Goal: Task Accomplishment & Management: Manage account settings

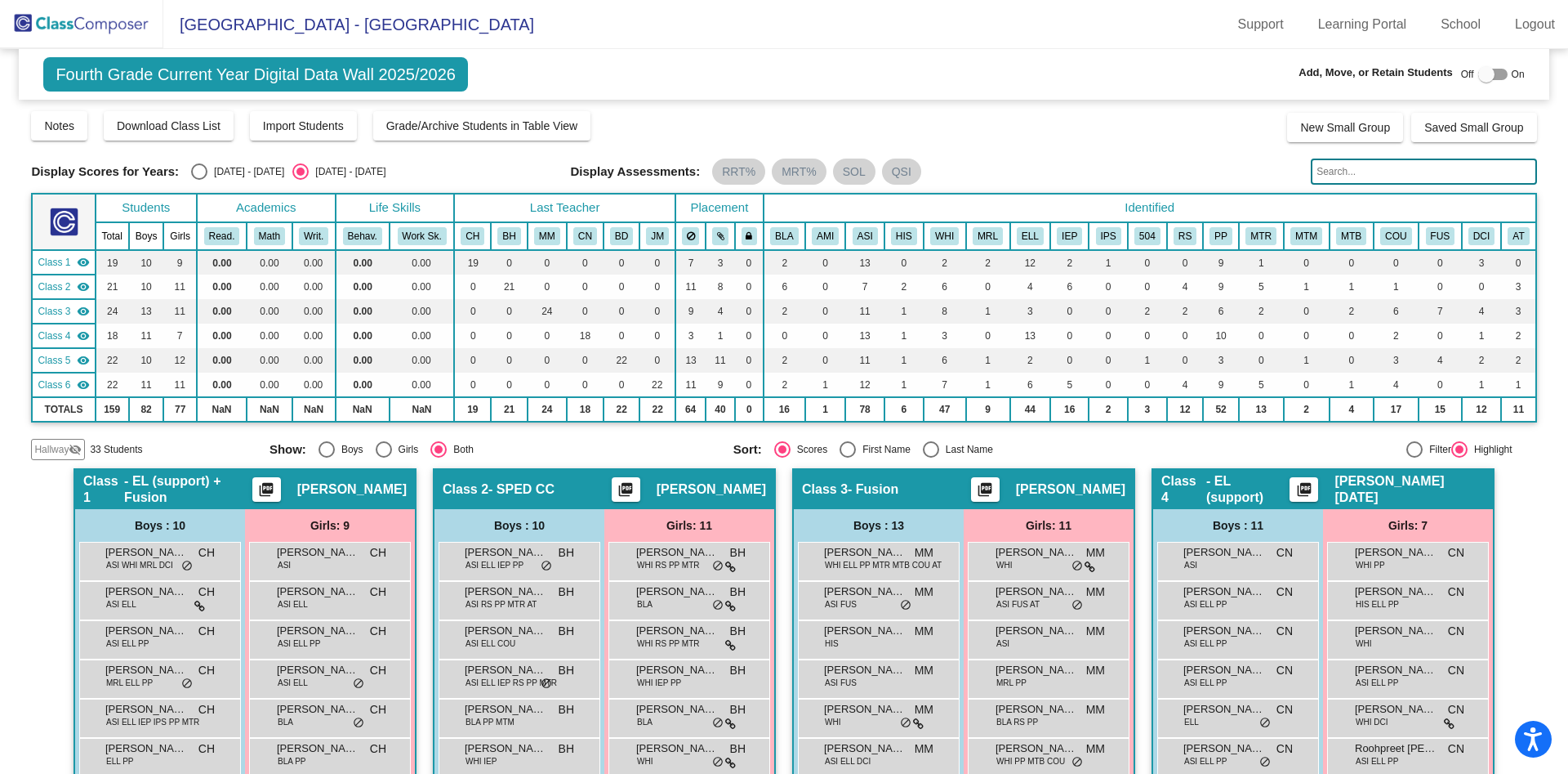
drag, startPoint x: 1566, startPoint y: 176, endPoint x: 1063, endPoint y: 447, distance: 571.4
click at [1063, 447] on mat-radio-group "Sort: Scores First Name Last Name" at bounding box center [959, 449] width 451 height 16
drag, startPoint x: 1567, startPoint y: 299, endPoint x: 1560, endPoint y: 229, distance: 70.3
click at [1560, 229] on mat-sidenav-content "Fourth Grade Current Year Digital Data Wall 2025/2026 Add, Move, or Retain Stud…" at bounding box center [784, 411] width 1568 height 724
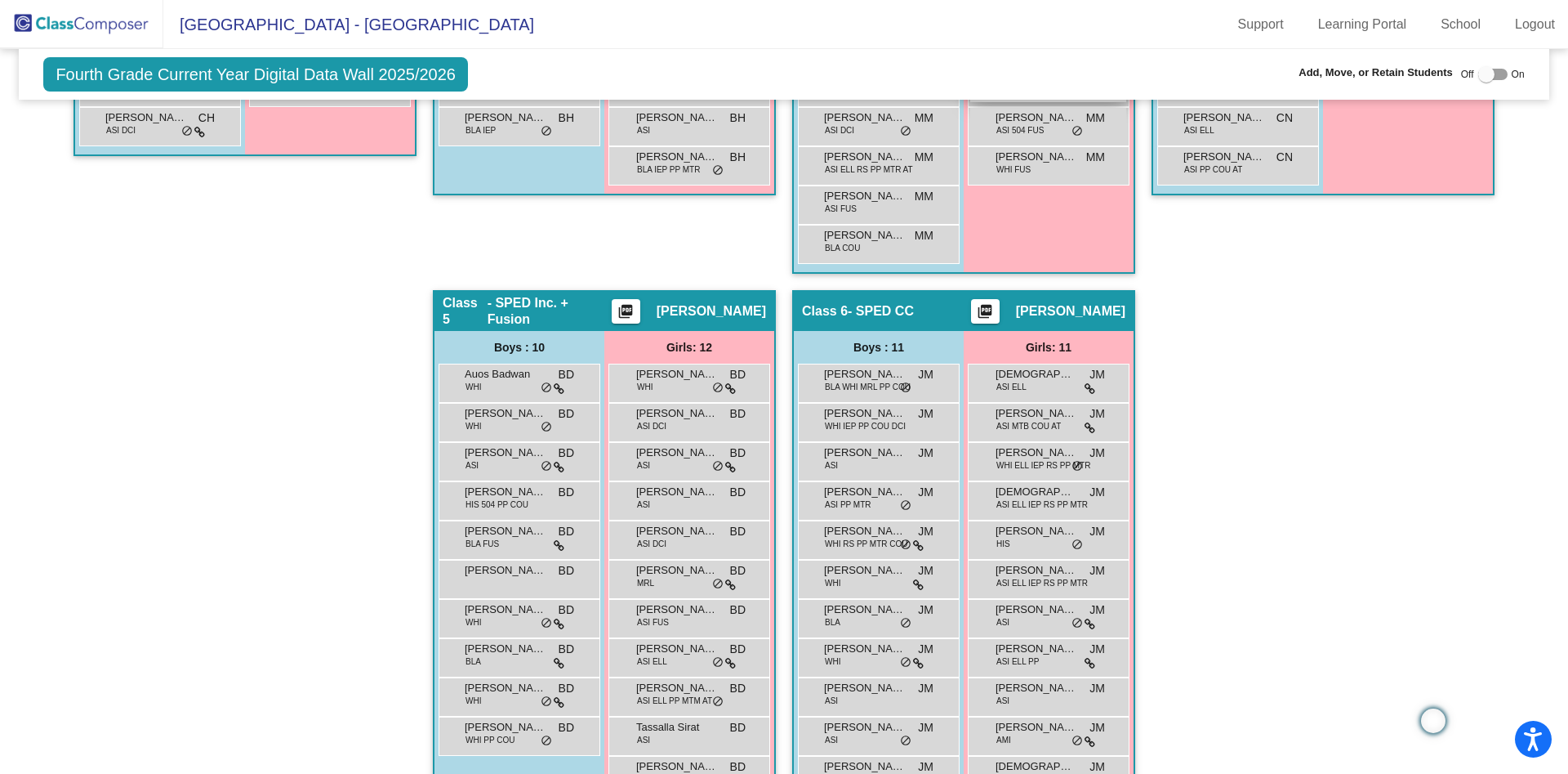
scroll to position [807, 0]
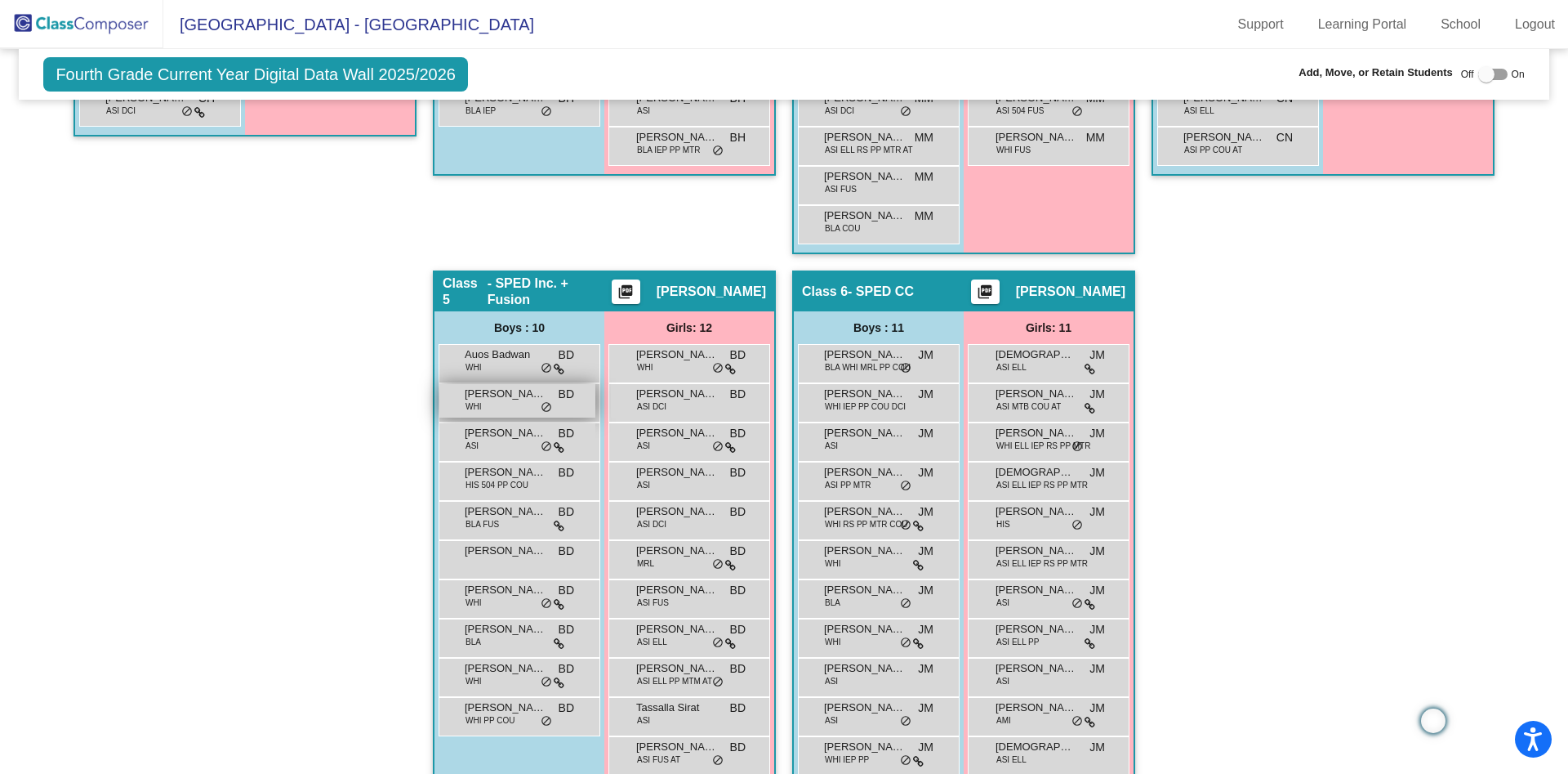
click at [494, 405] on div "[PERSON_NAME] WHI BD lock do_not_disturb_alt" at bounding box center [517, 400] width 156 height 33
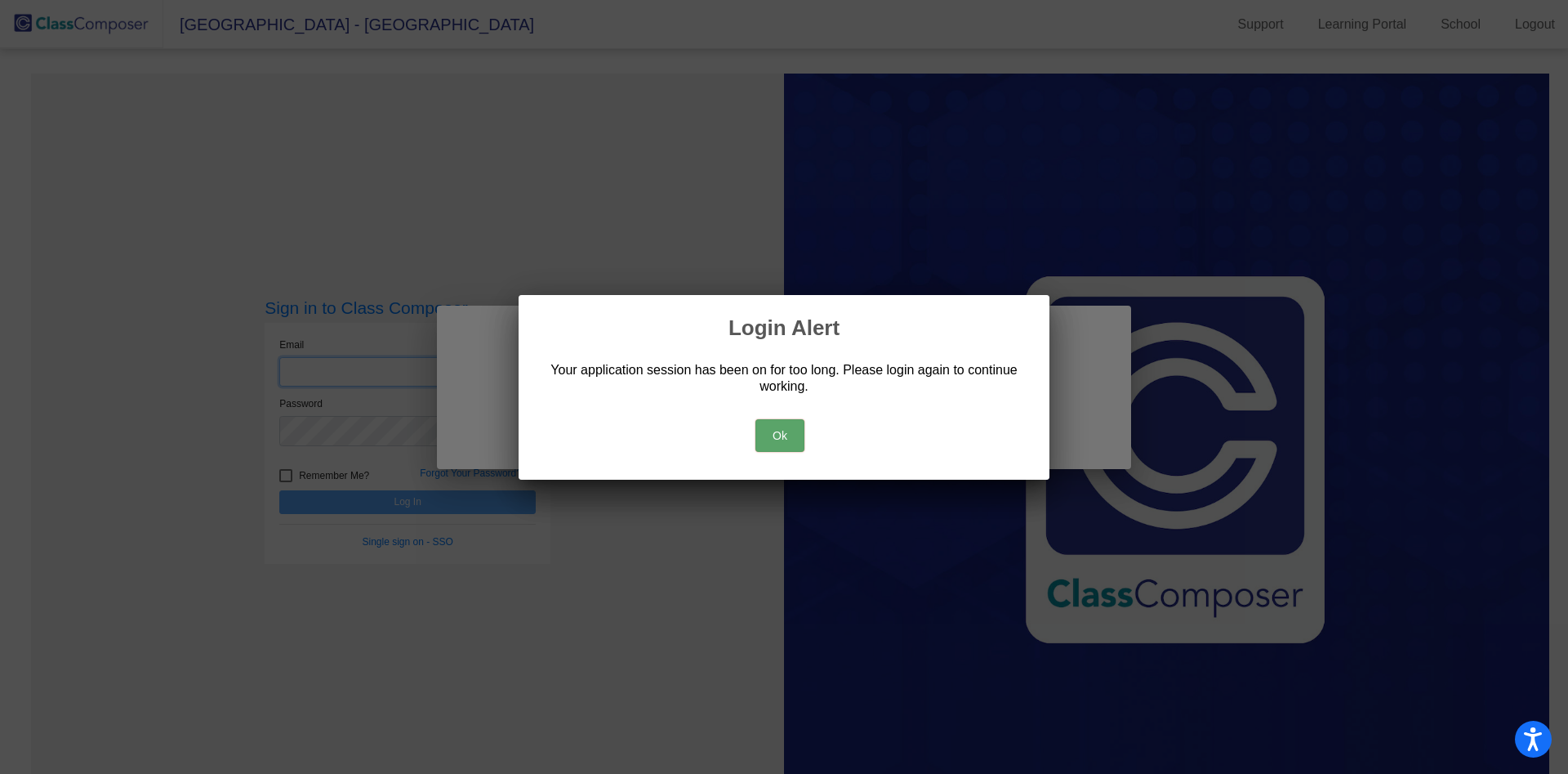
type input "[PERSON_NAME][EMAIL_ADDRESS][PERSON_NAME][DOMAIN_NAME]"
click at [747, 455] on div "Ok" at bounding box center [783, 431] width 492 height 57
click at [776, 432] on button "Ok" at bounding box center [780, 435] width 49 height 32
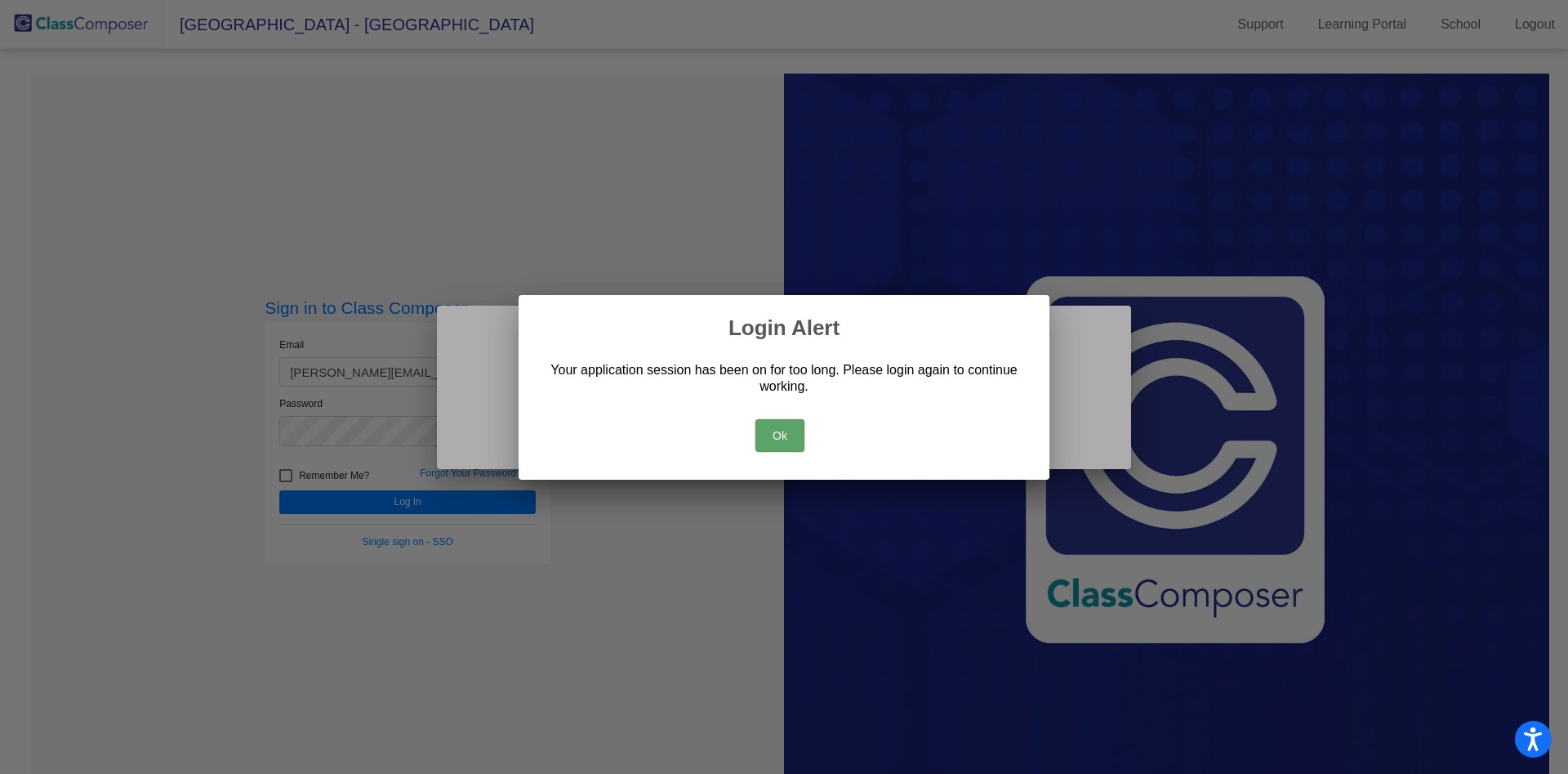
click at [777, 447] on button "Ok" at bounding box center [780, 435] width 49 height 32
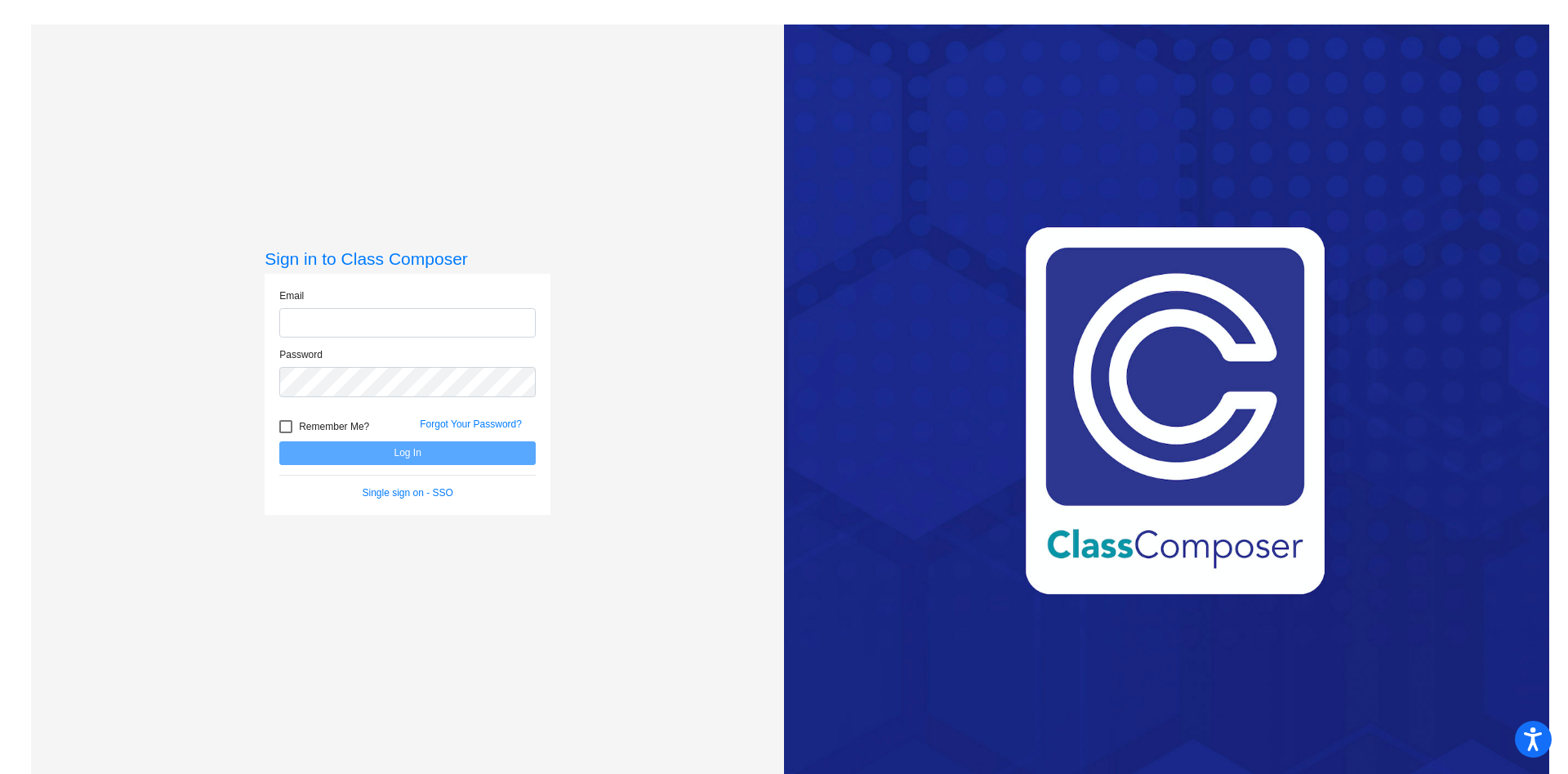
type input "[PERSON_NAME][EMAIL_ADDRESS][PERSON_NAME][DOMAIN_NAME]"
click at [393, 455] on button "Log In" at bounding box center [408, 453] width 256 height 24
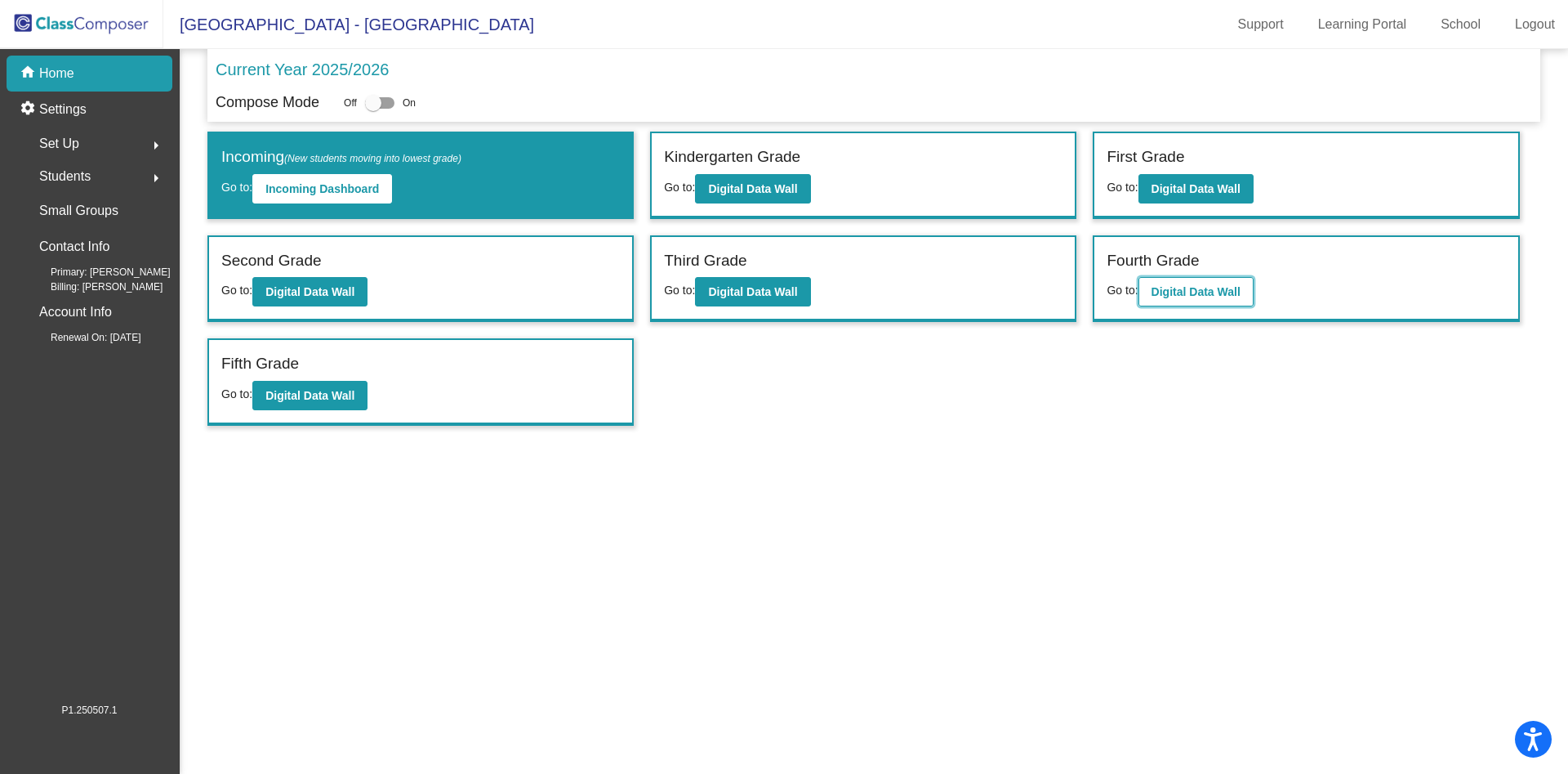
click at [1176, 296] on b "Digital Data Wall" at bounding box center [1196, 291] width 89 height 13
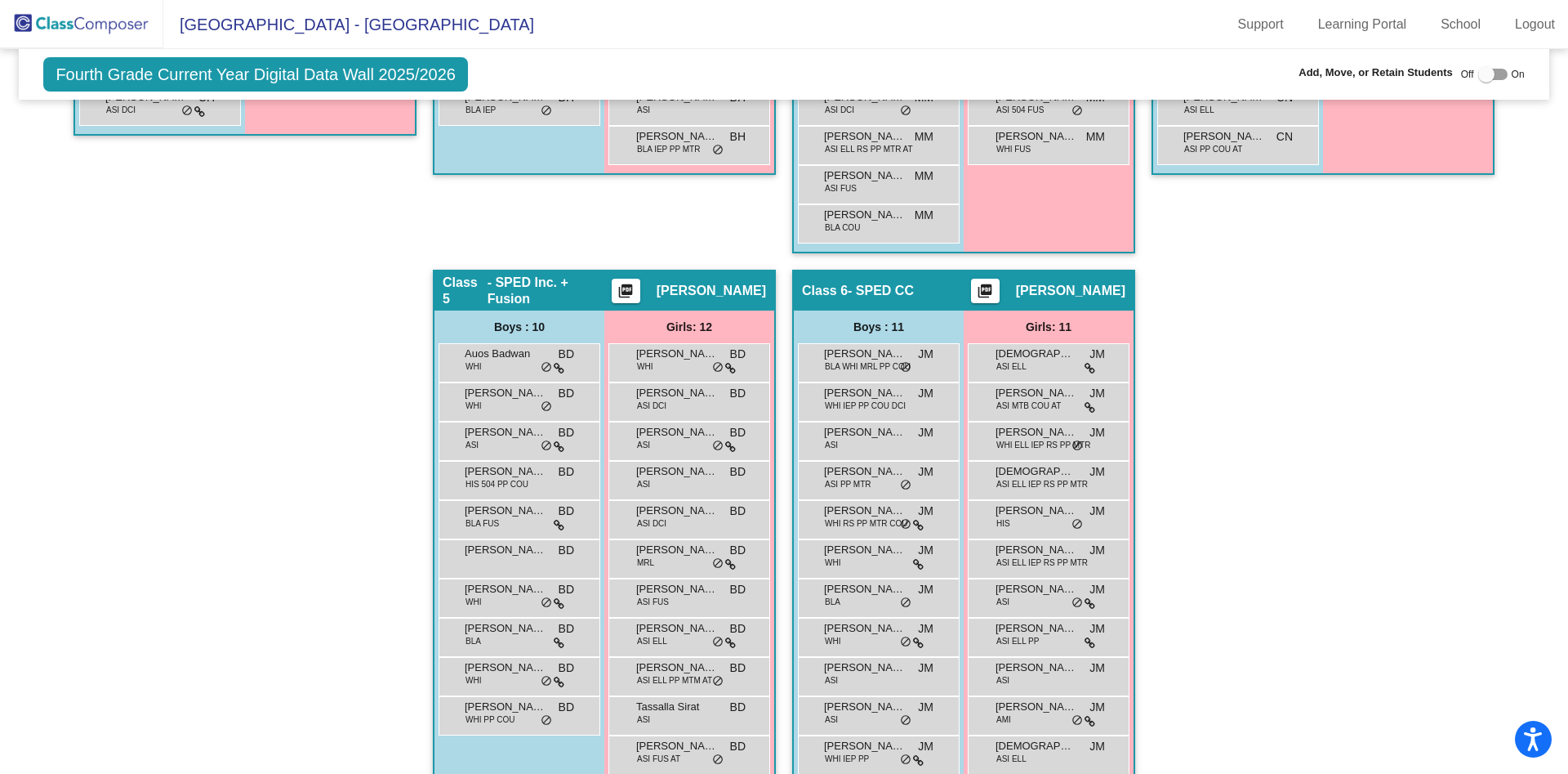
scroll to position [874, 0]
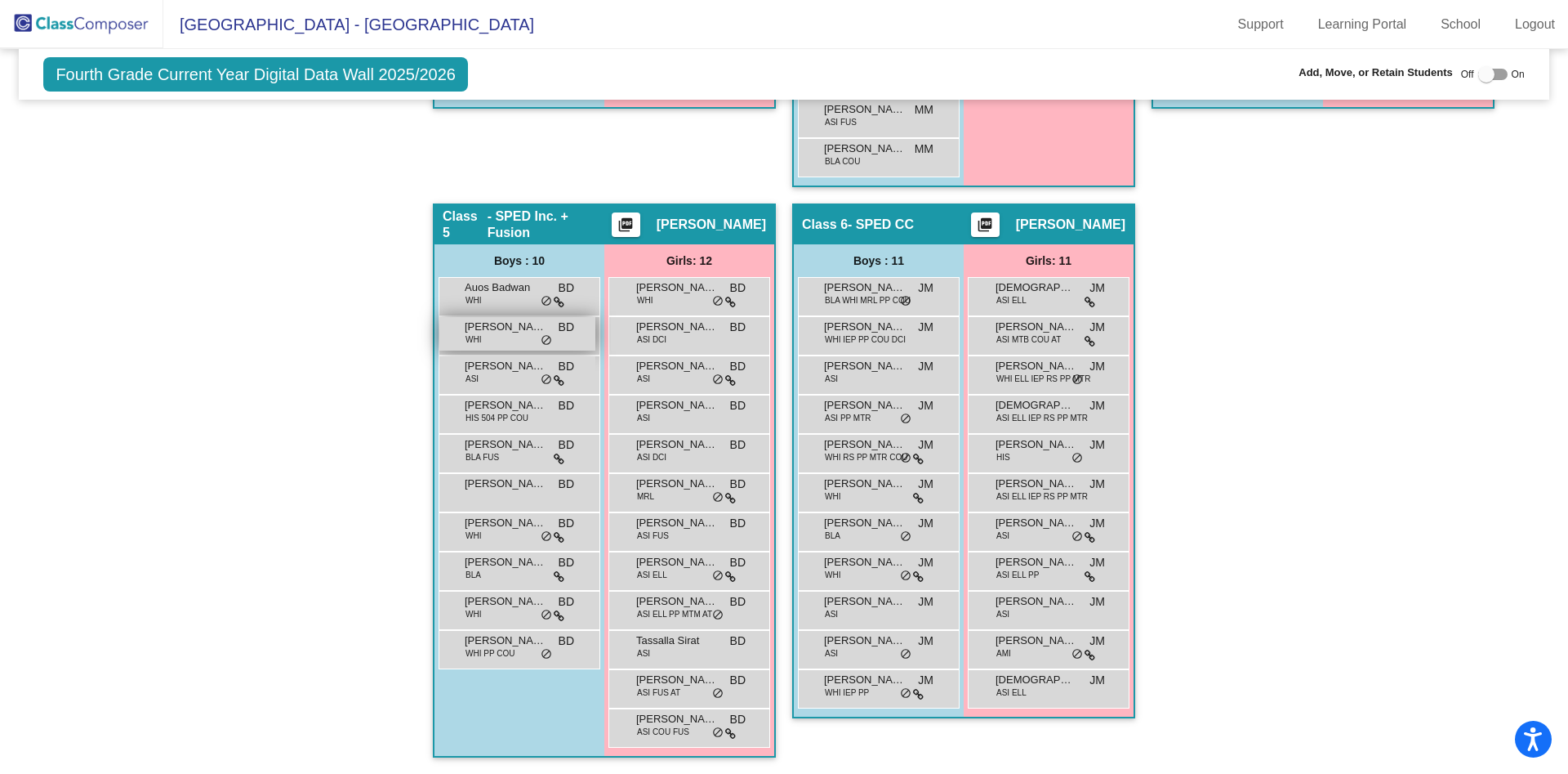
click at [480, 326] on span "[PERSON_NAME]" at bounding box center [506, 327] width 82 height 16
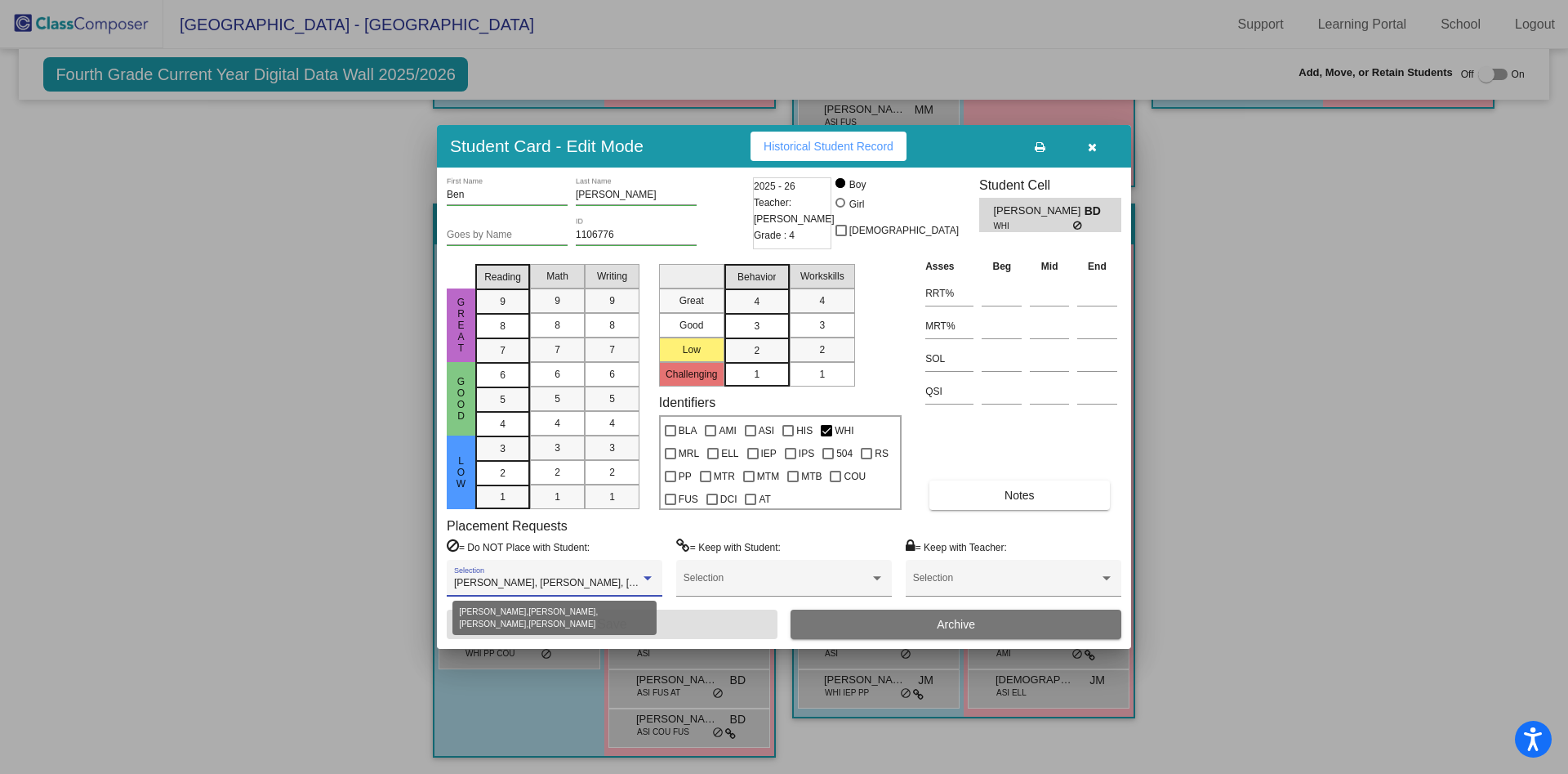
click at [652, 575] on div at bounding box center [647, 578] width 15 height 11
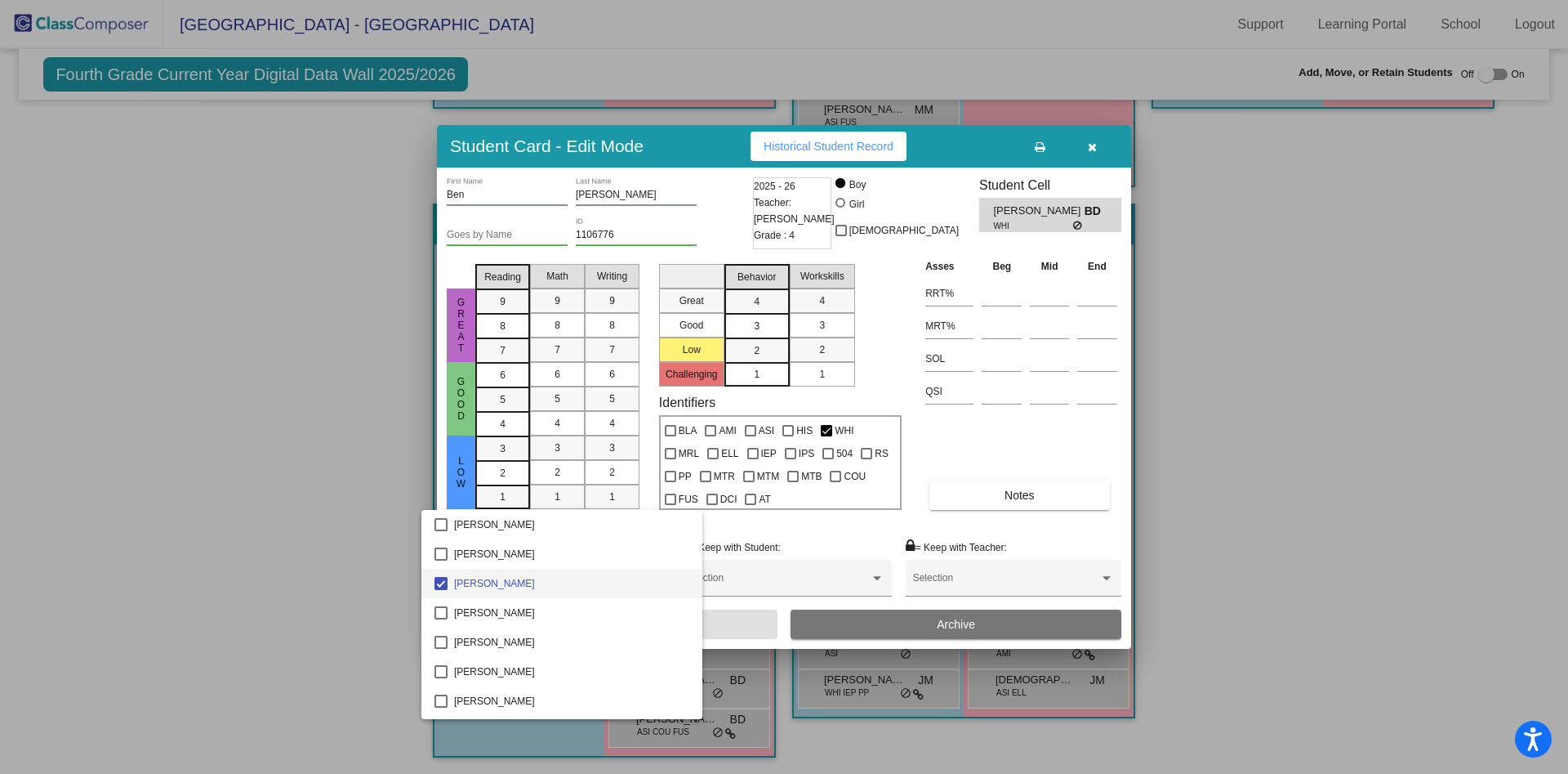
click at [783, 522] on div at bounding box center [784, 387] width 1568 height 774
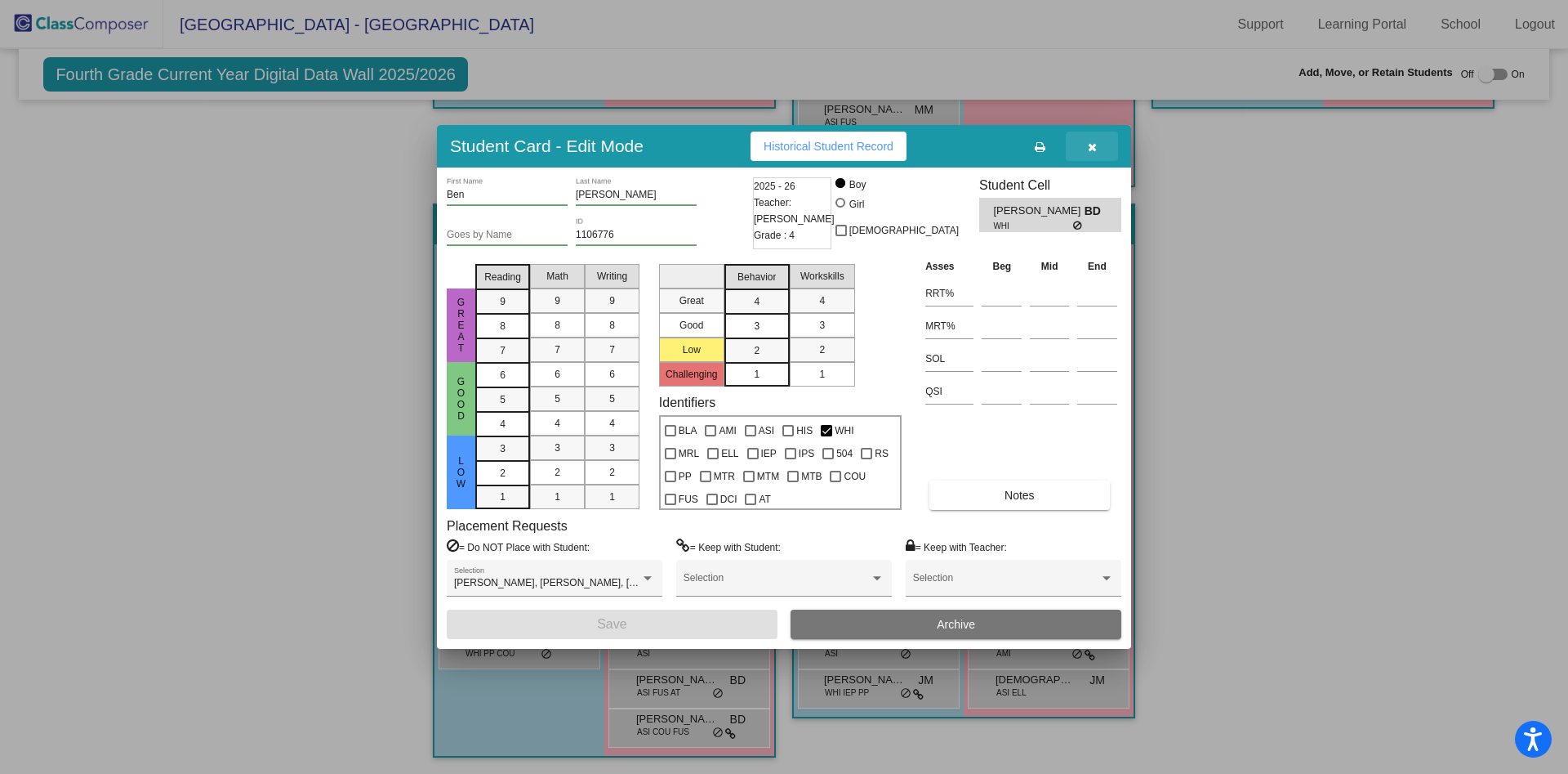
click at [1093, 152] on icon "button" at bounding box center [1092, 146] width 9 height 11
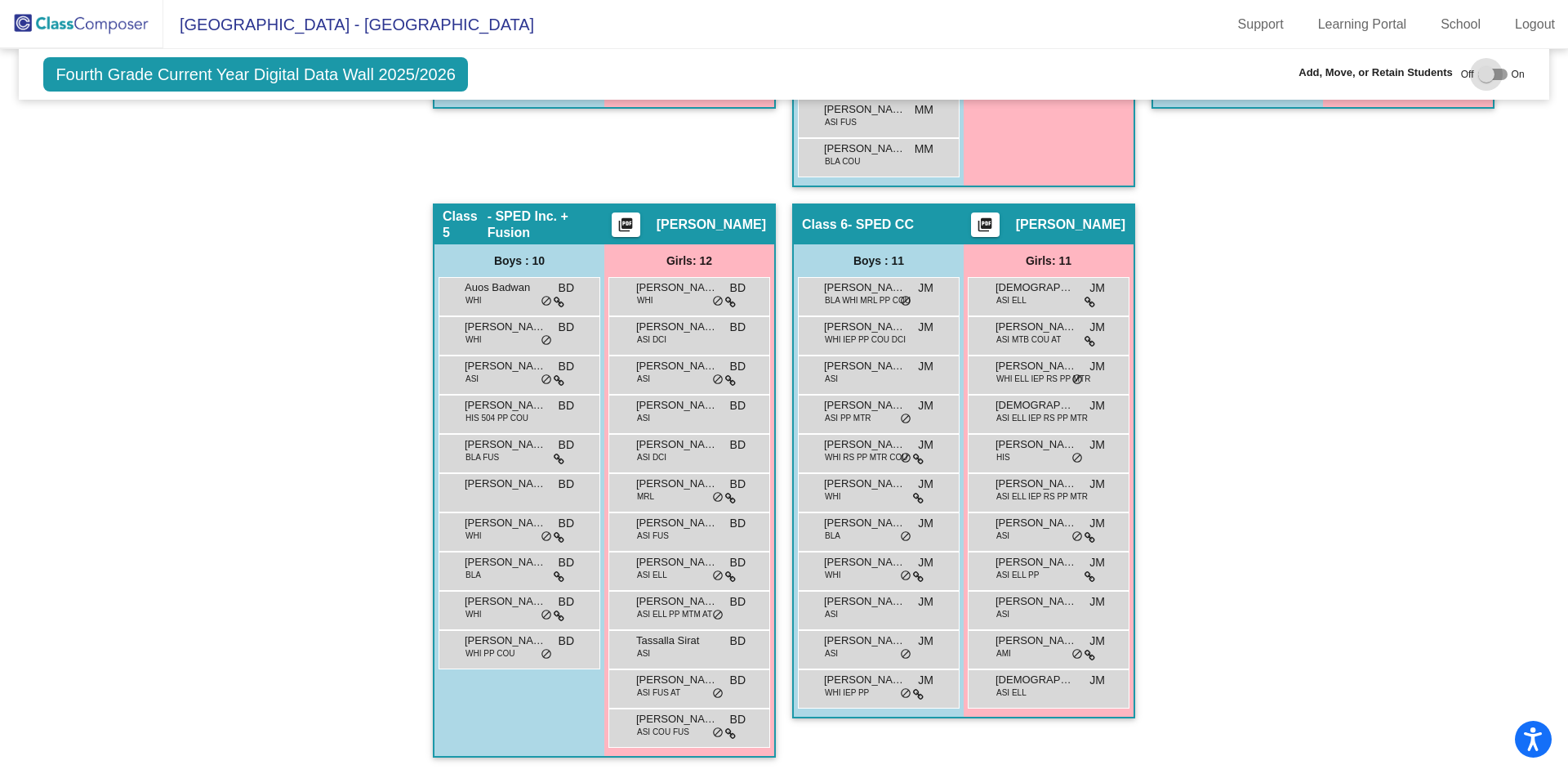
click at [1481, 73] on div at bounding box center [1486, 74] width 16 height 16
checkbox input "true"
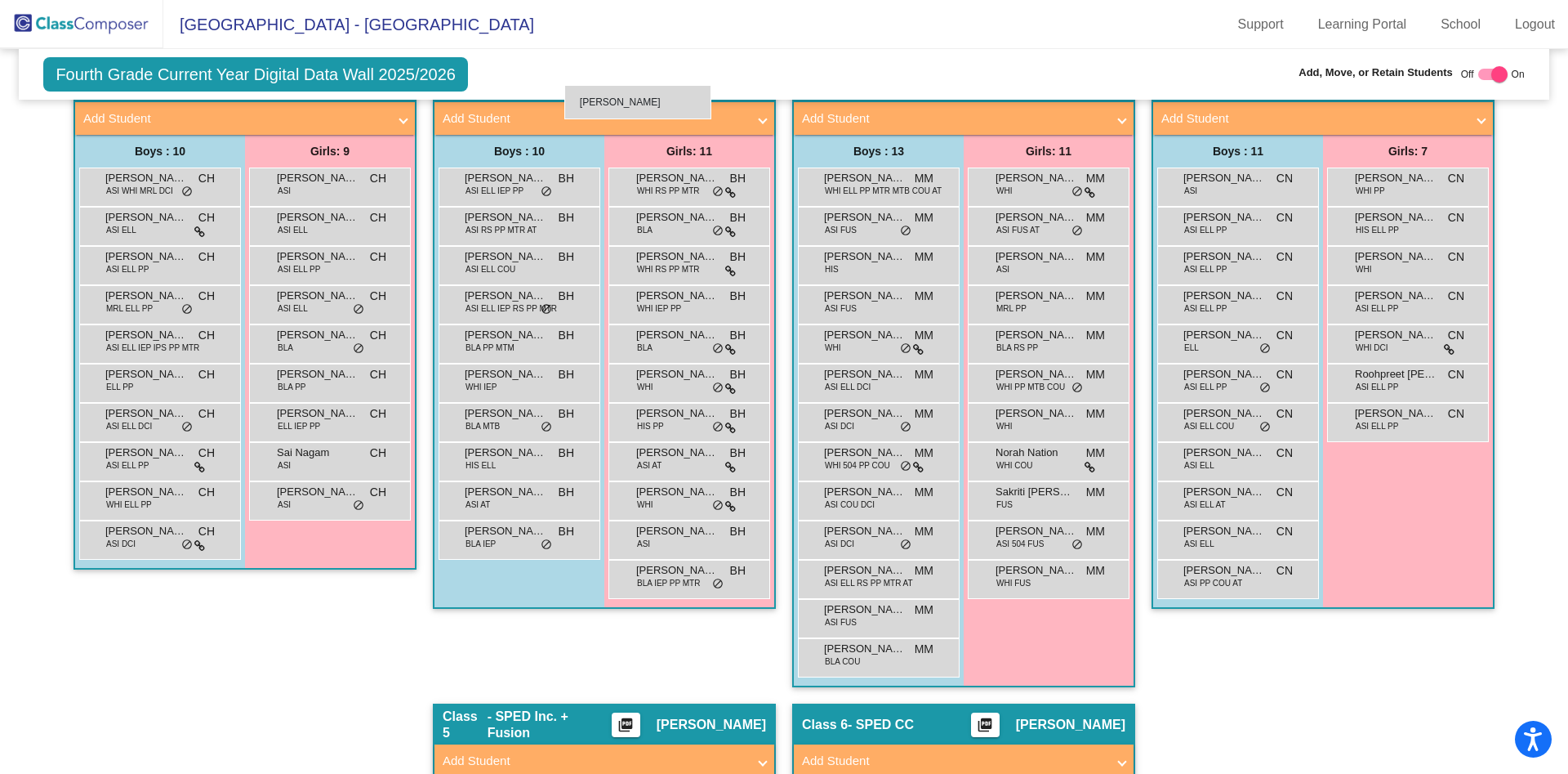
scroll to position [397, 0]
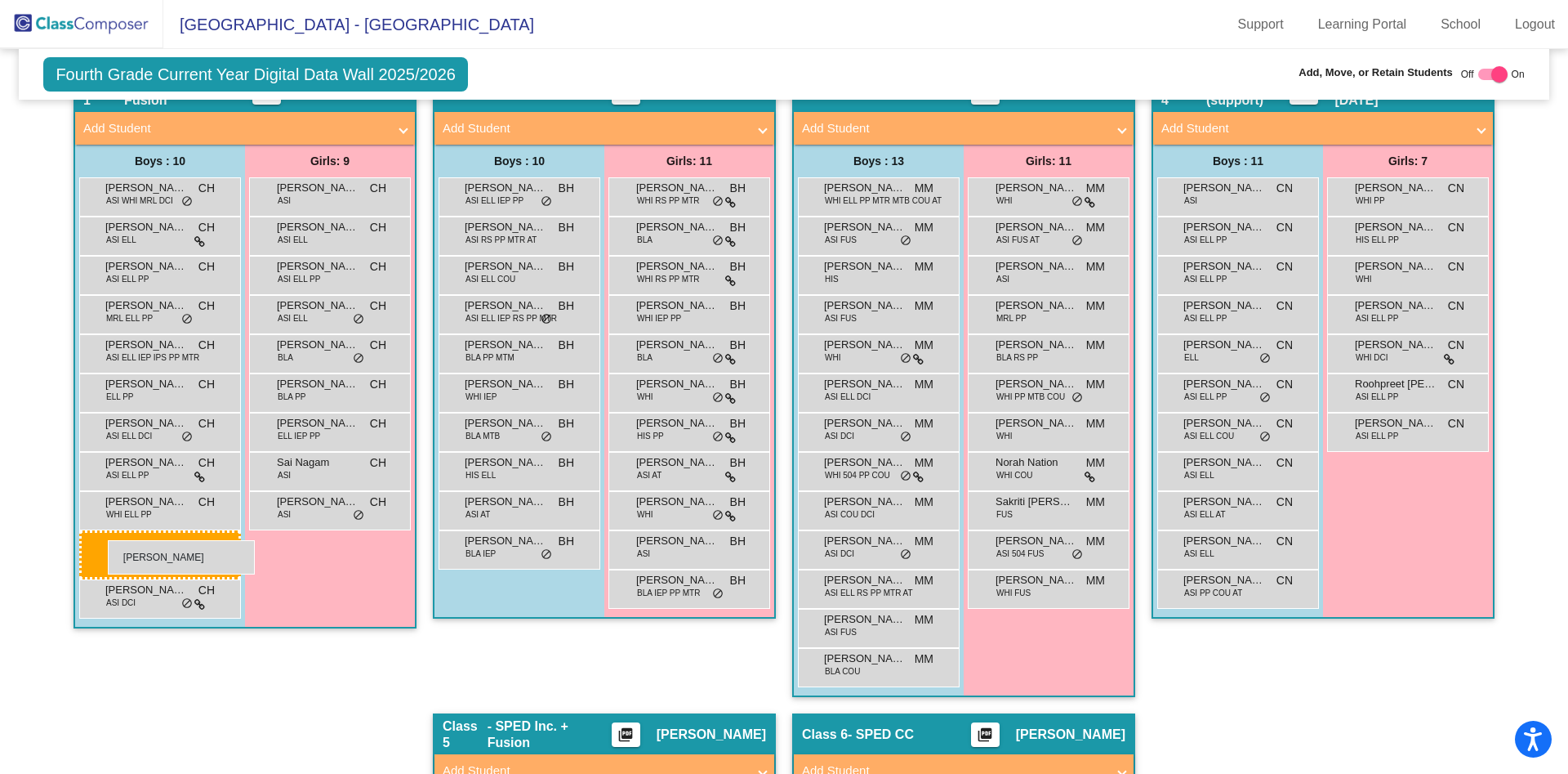
drag, startPoint x: 503, startPoint y: 371, endPoint x: 108, endPoint y: 538, distance: 428.9
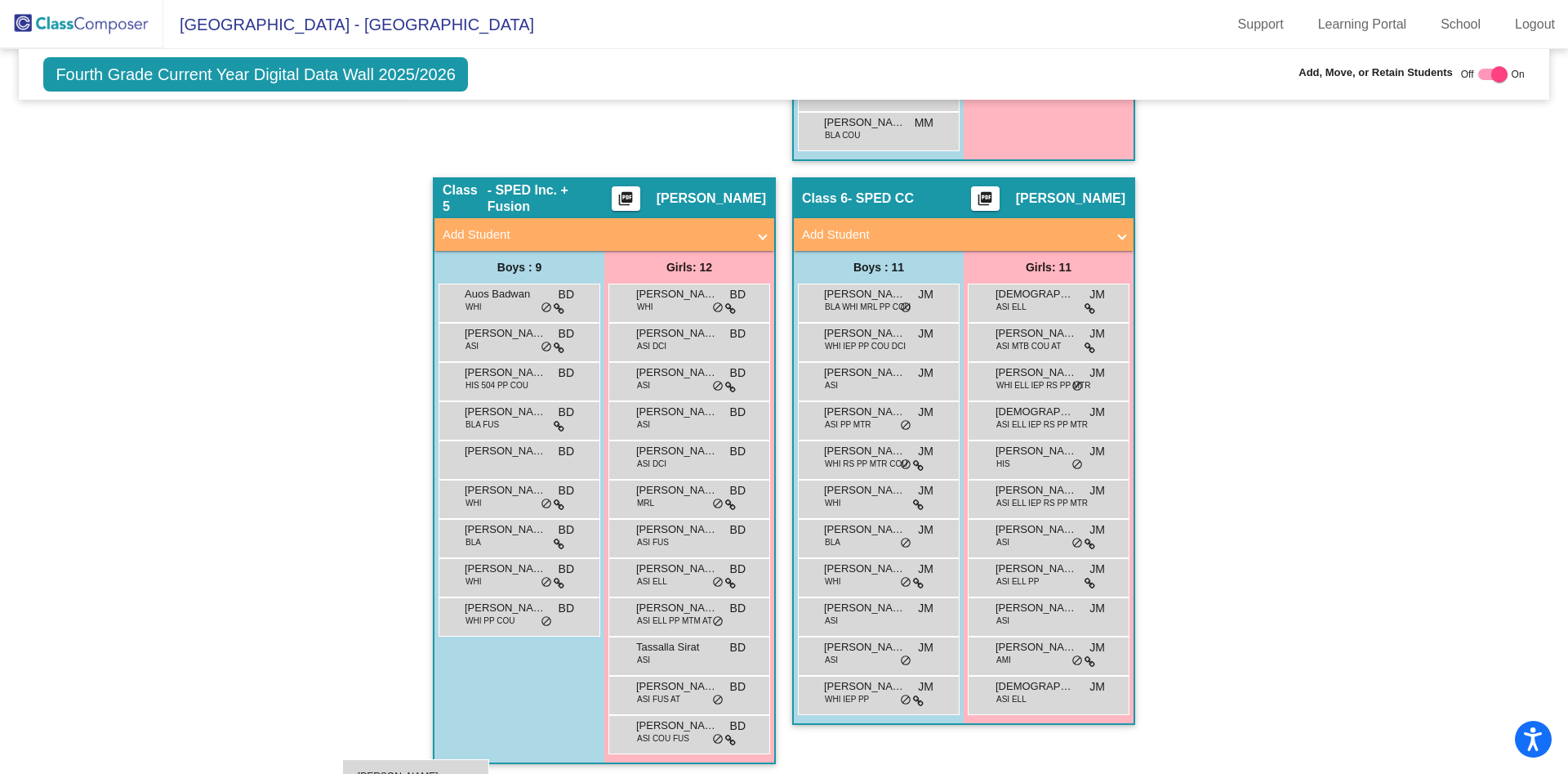
scroll to position [940, 0]
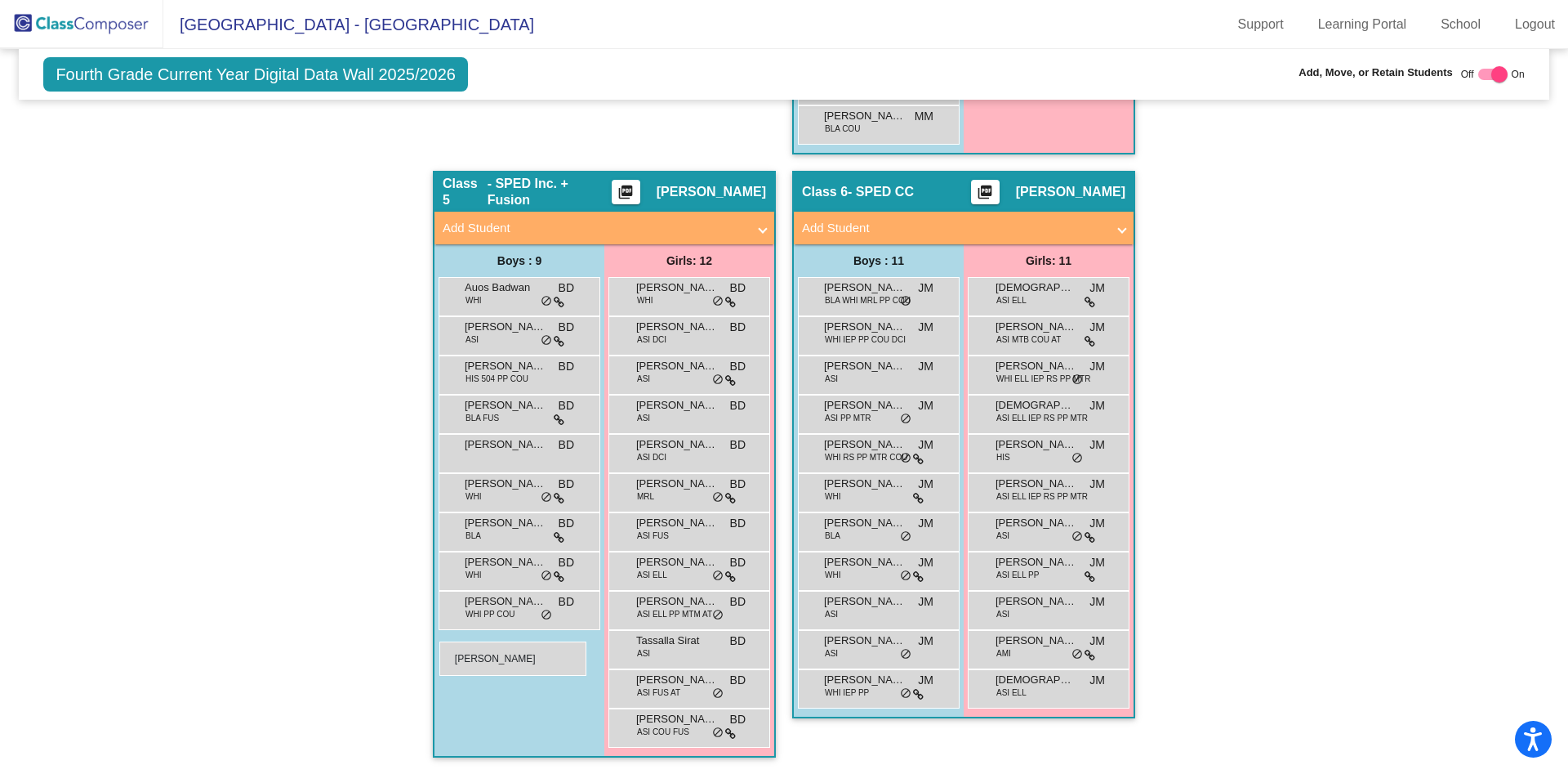
drag, startPoint x: 139, startPoint y: 227, endPoint x: 439, endPoint y: 641, distance: 511.3
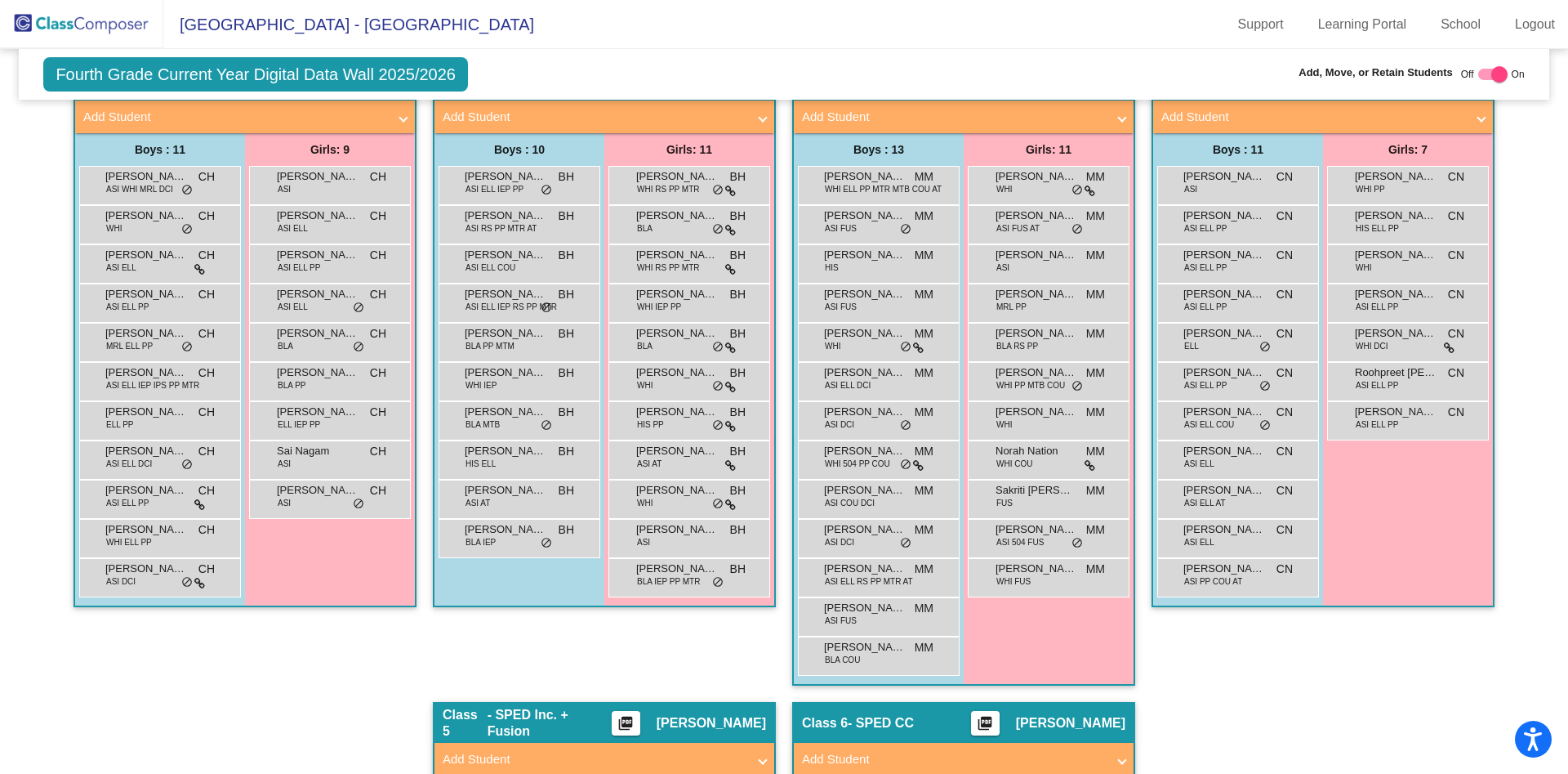
scroll to position [406, 0]
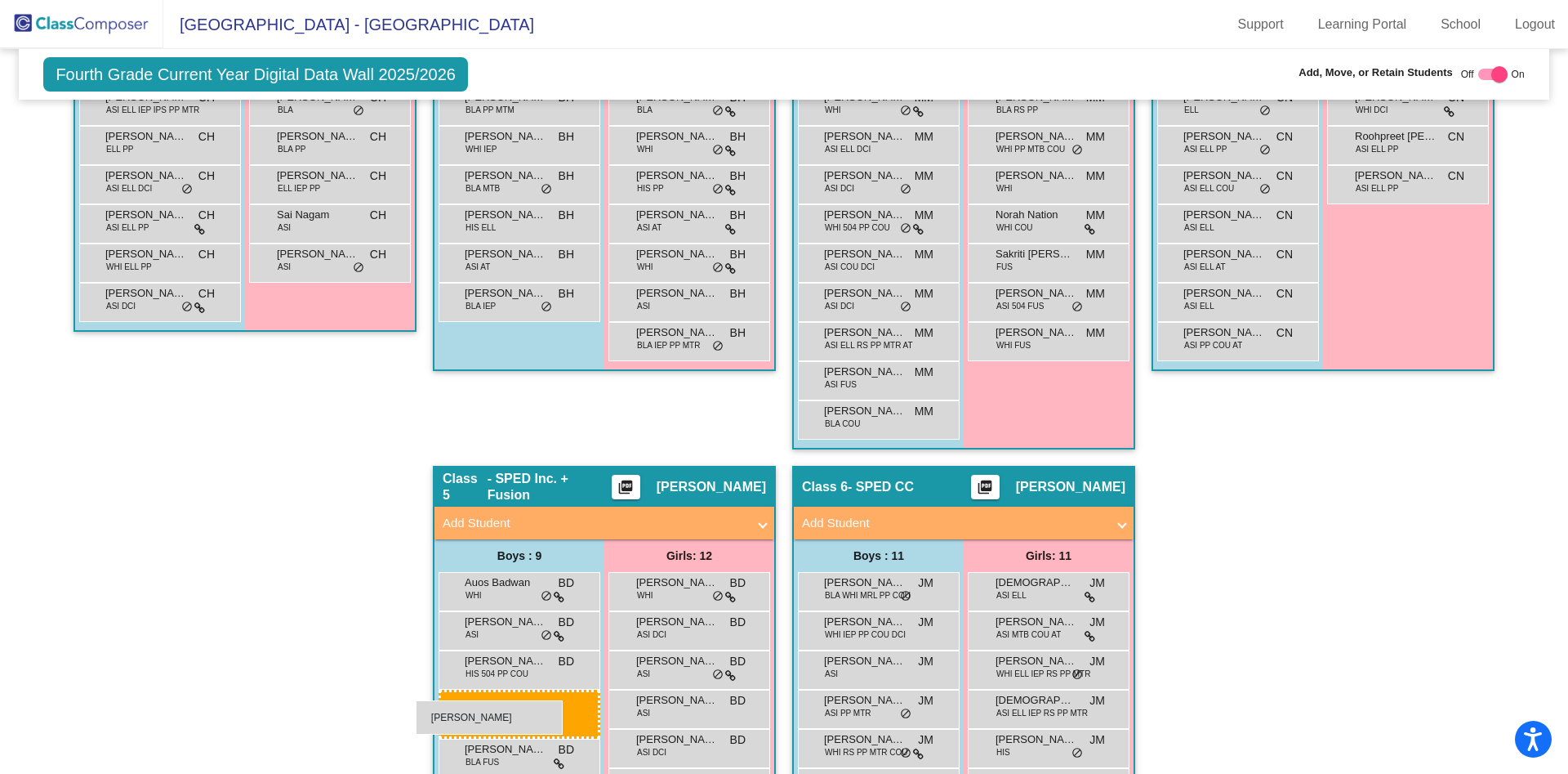
drag, startPoint x: 115, startPoint y: 217, endPoint x: 416, endPoint y: 700, distance: 569.1
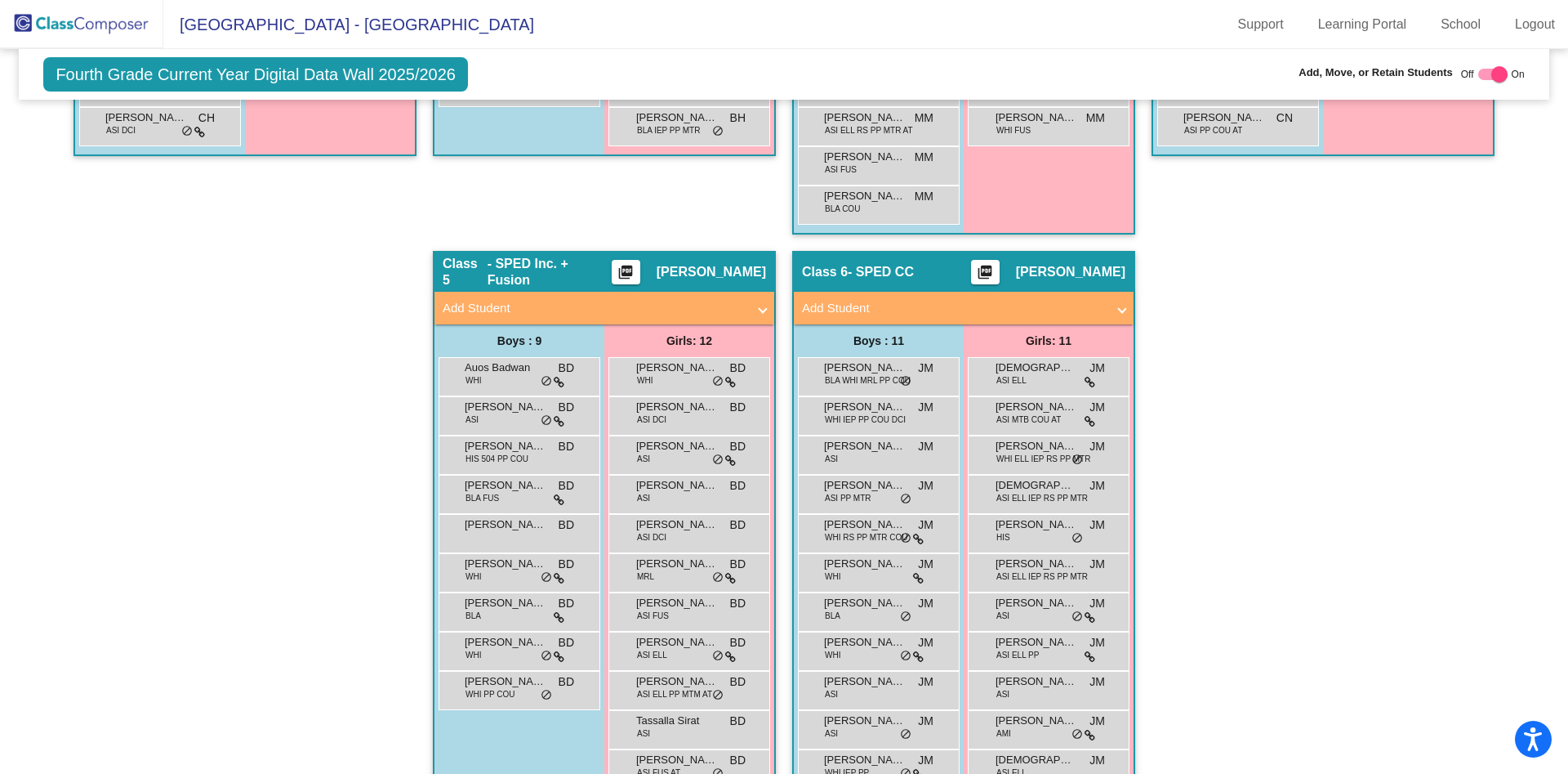
click at [223, 581] on div "Hallway - Hallway Class picture_as_pdf Add Student First Name Last Name Student…" at bounding box center [783, 231] width 1505 height 1245
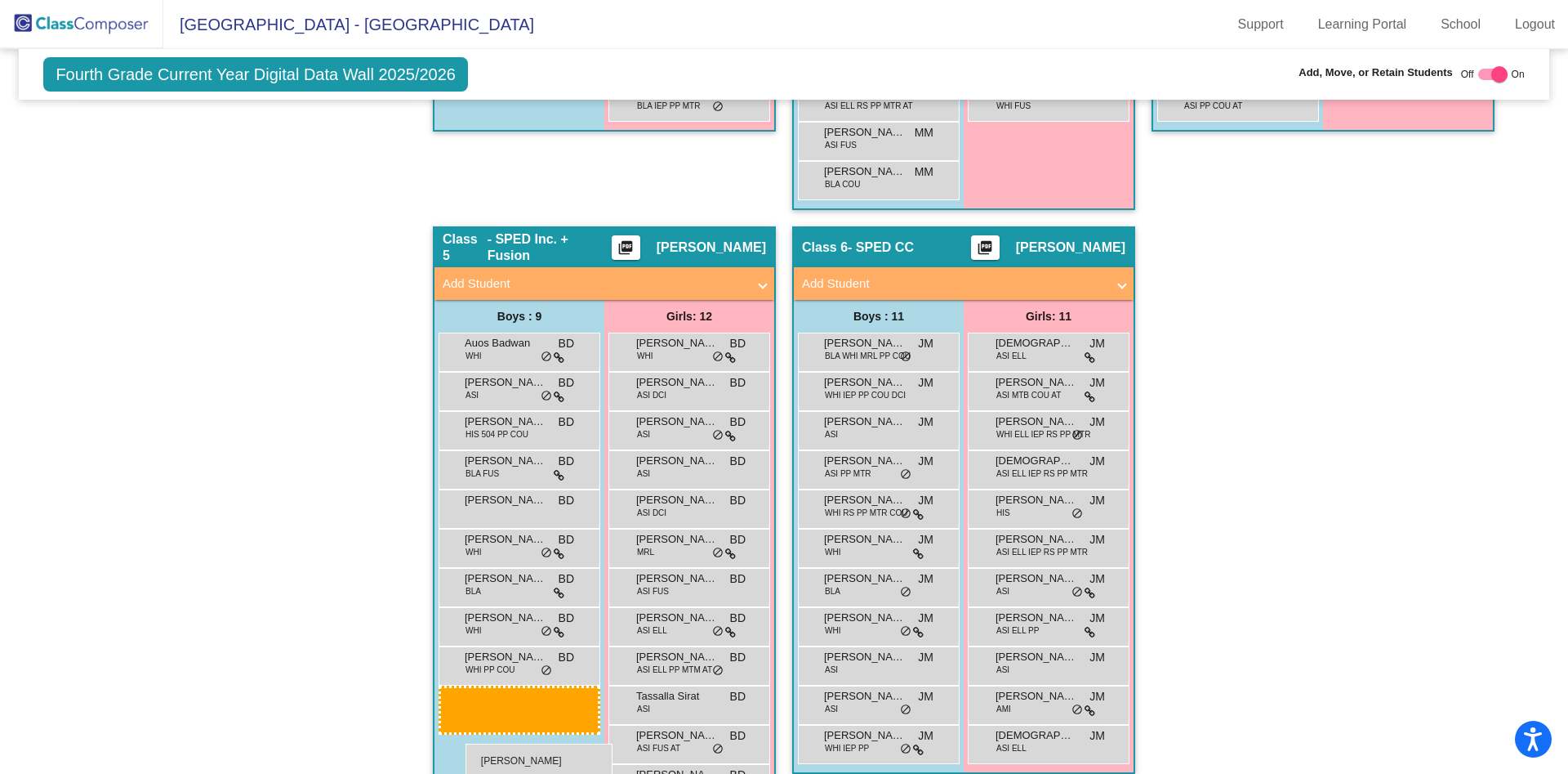
scroll to position [926, 0]
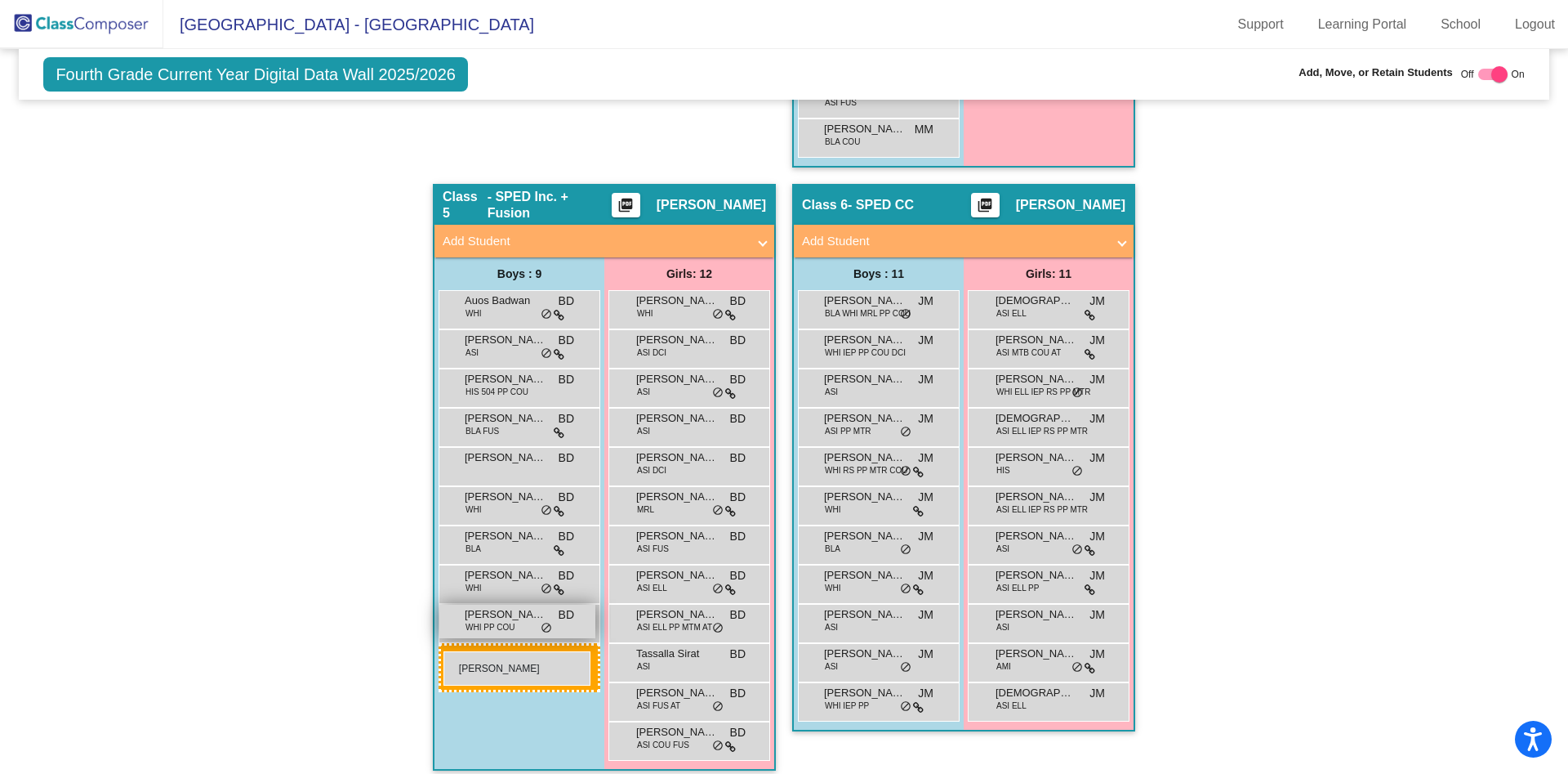
drag, startPoint x: 162, startPoint y: 483, endPoint x: 445, endPoint y: 651, distance: 329.1
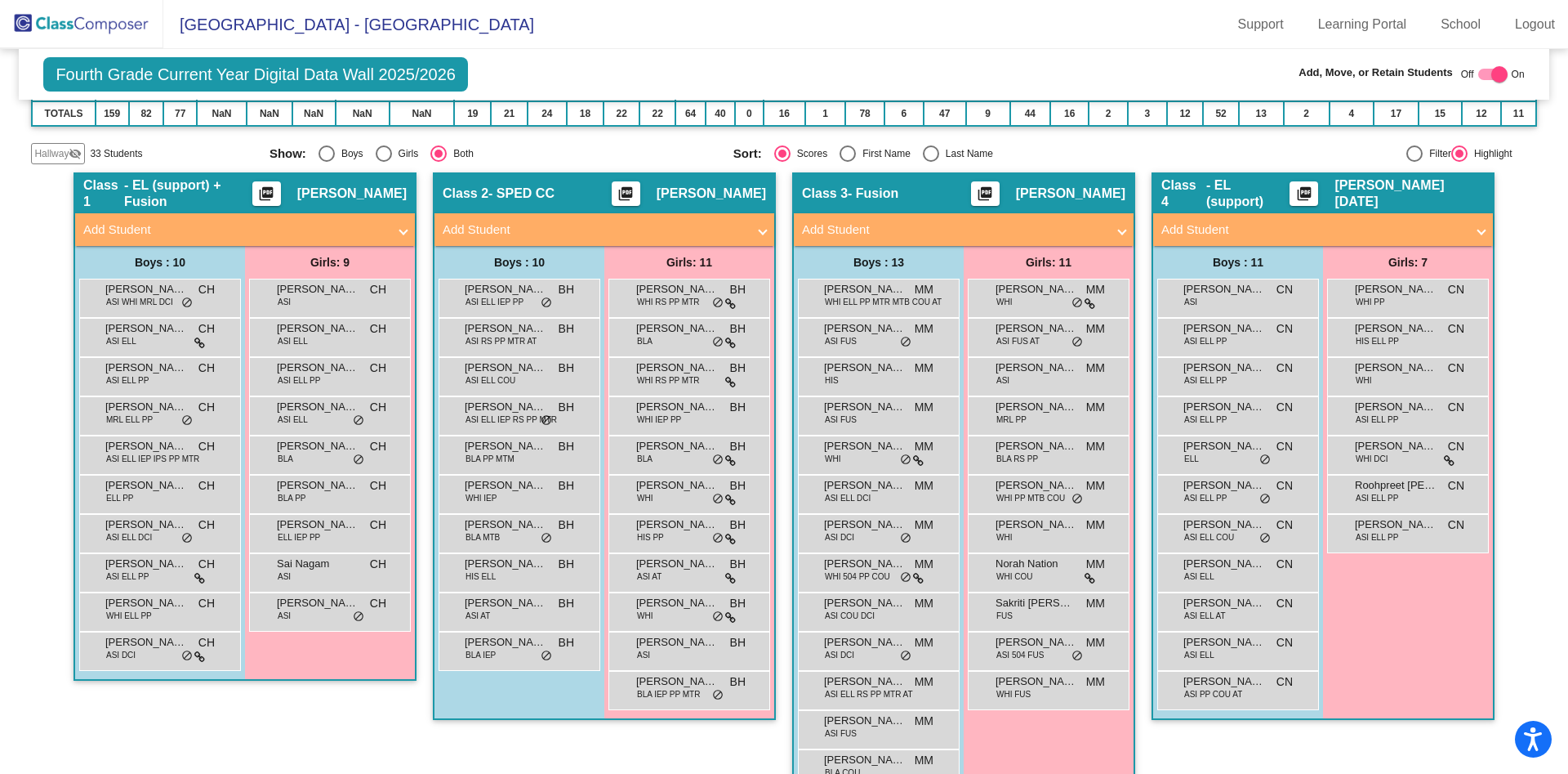
scroll to position [298, 0]
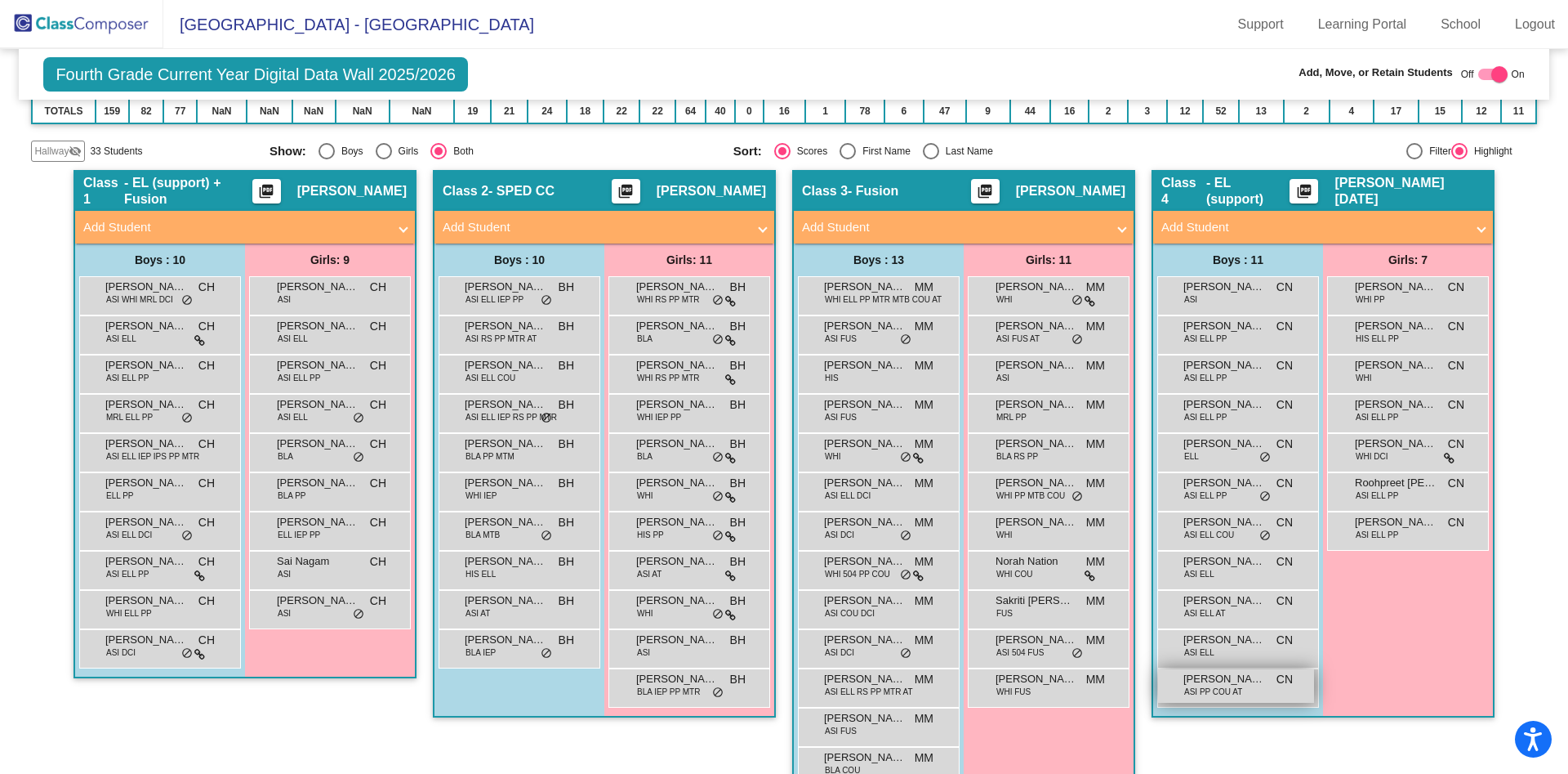
click at [1197, 686] on span "ASI PP COU AT" at bounding box center [1213, 691] width 58 height 12
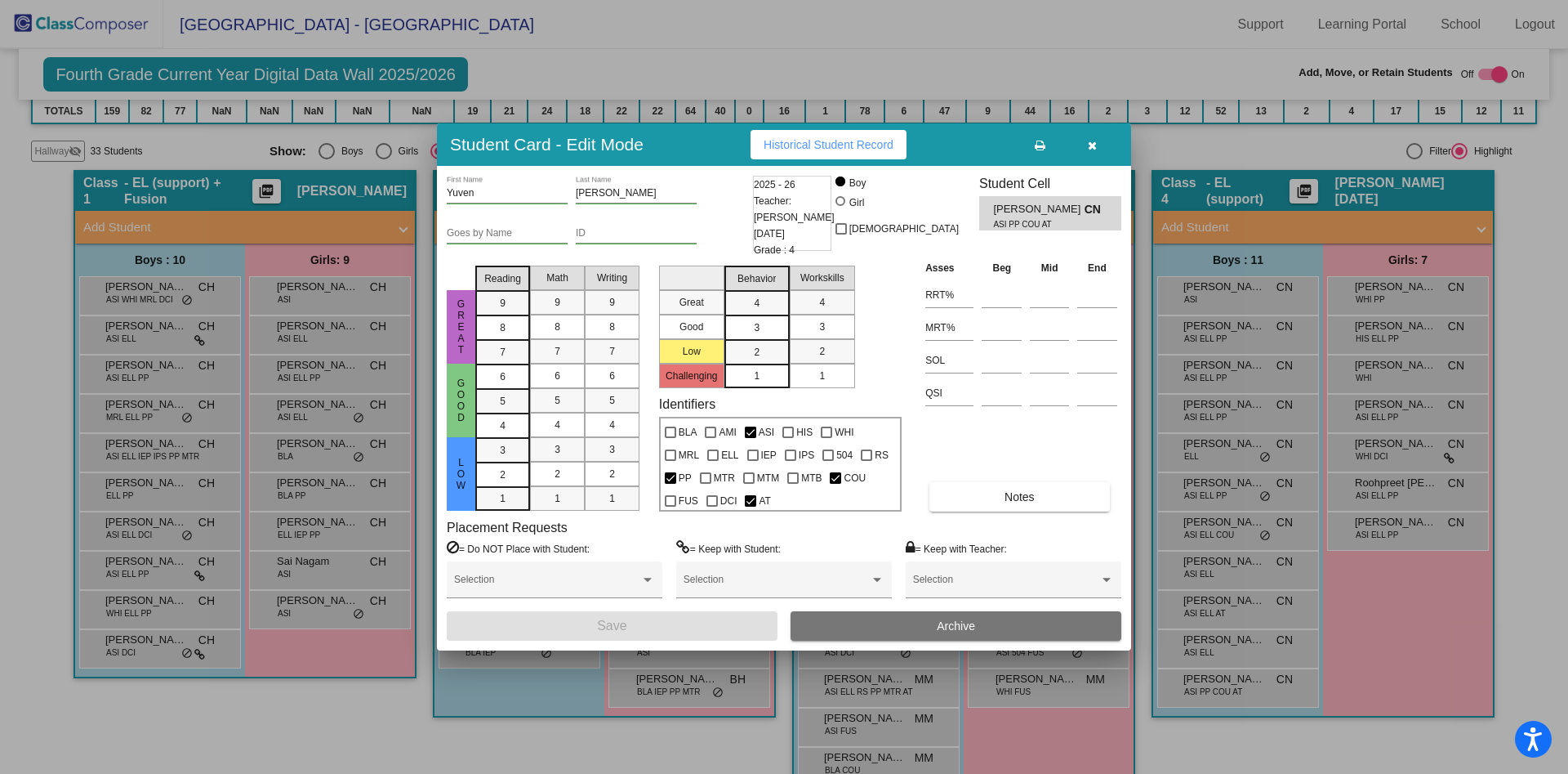
click at [1091, 151] on icon "button" at bounding box center [1092, 145] width 9 height 11
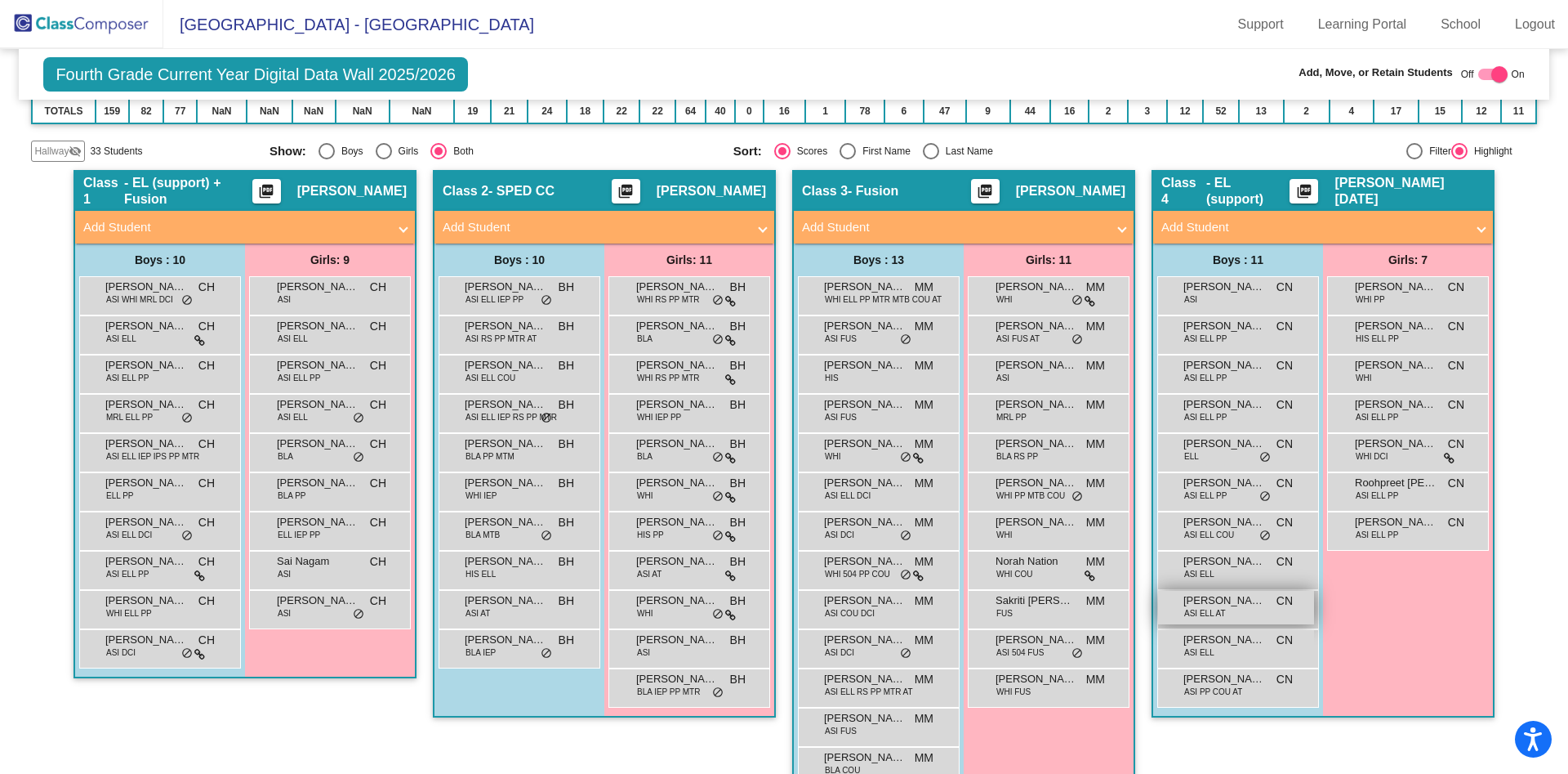
click at [1215, 613] on span "ASI ELL AT" at bounding box center [1205, 613] width 42 height 12
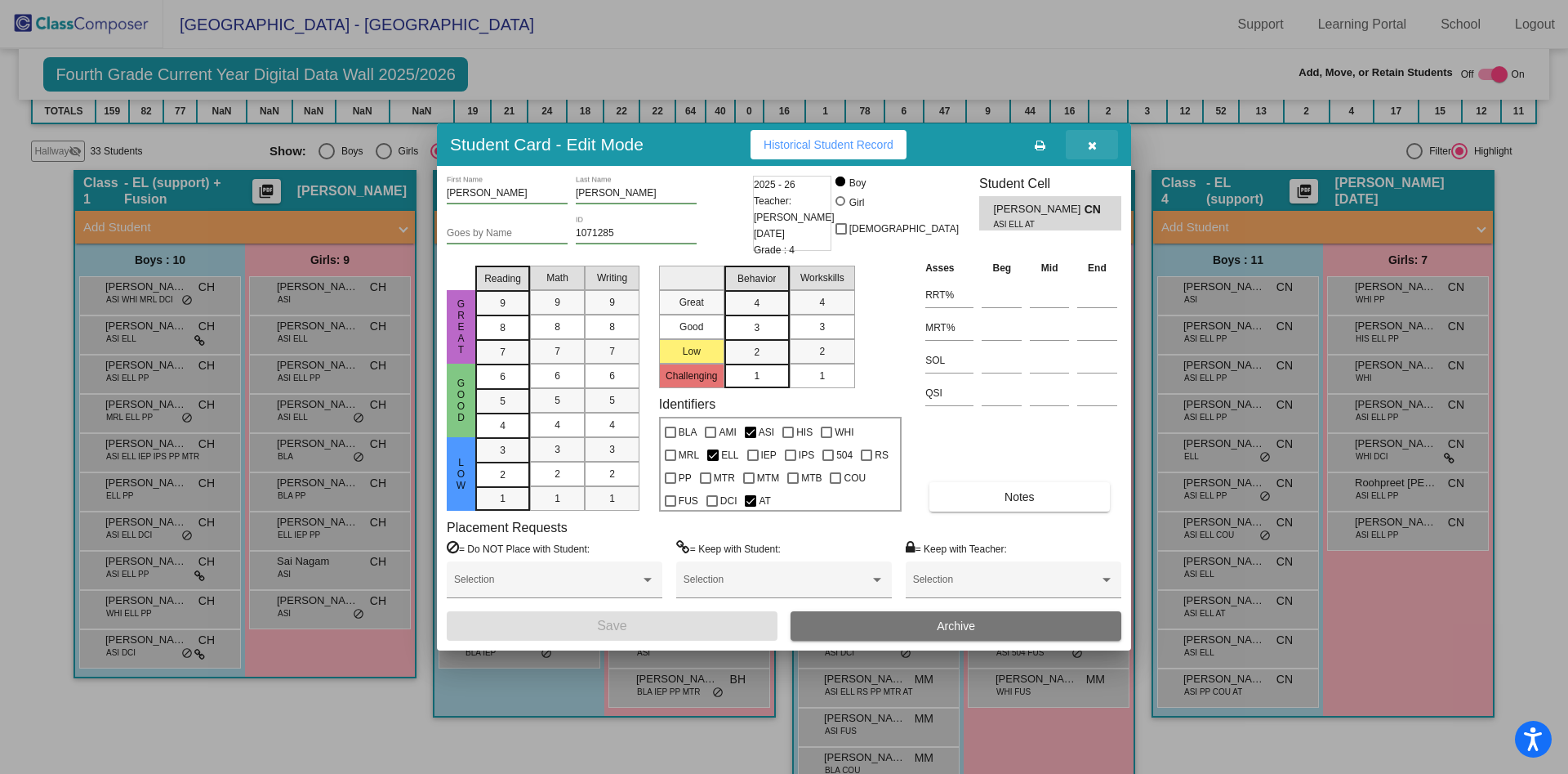
click at [1088, 151] on icon "button" at bounding box center [1092, 145] width 9 height 11
